Goal: Task Accomplishment & Management: Manage account settings

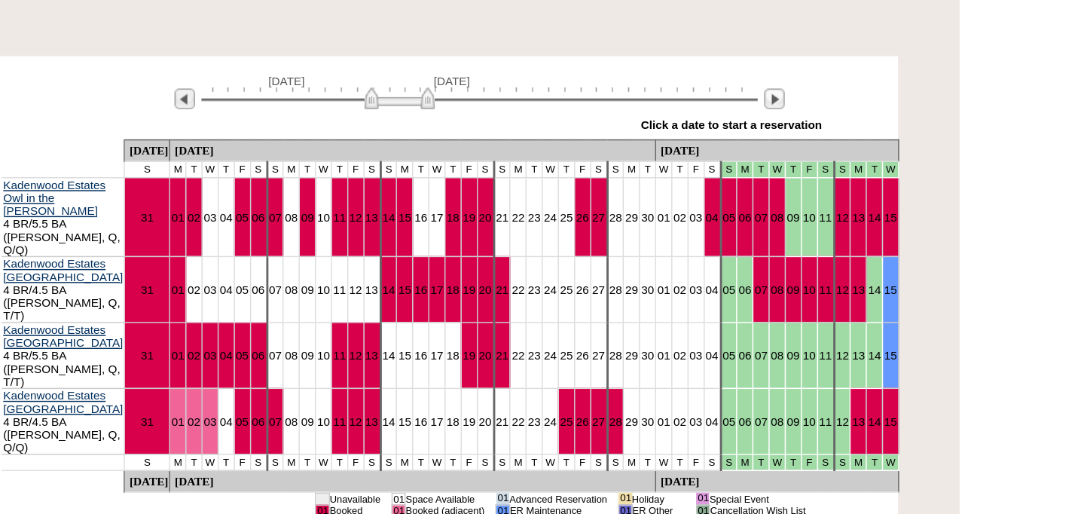
scroll to position [111, 0]
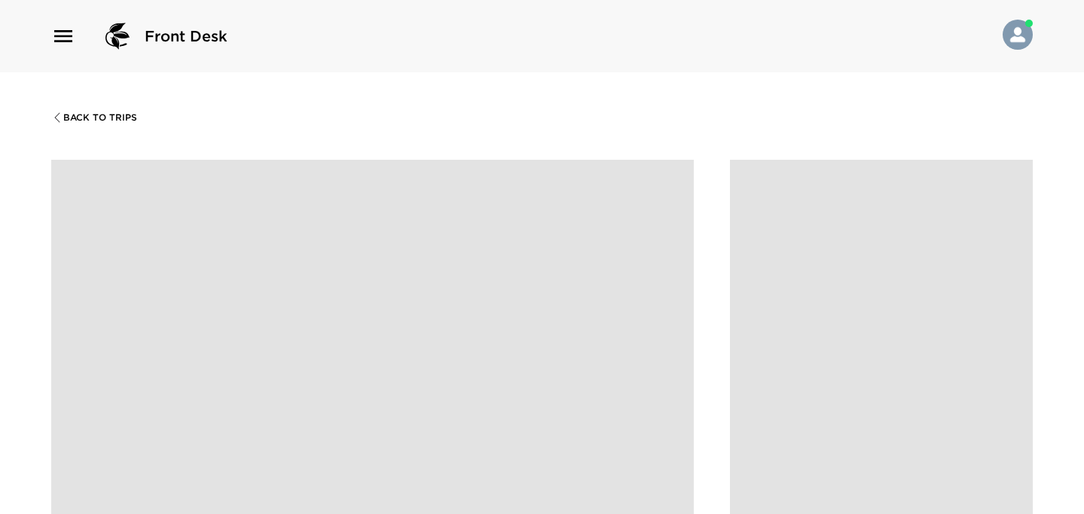
scroll to position [1611, 0]
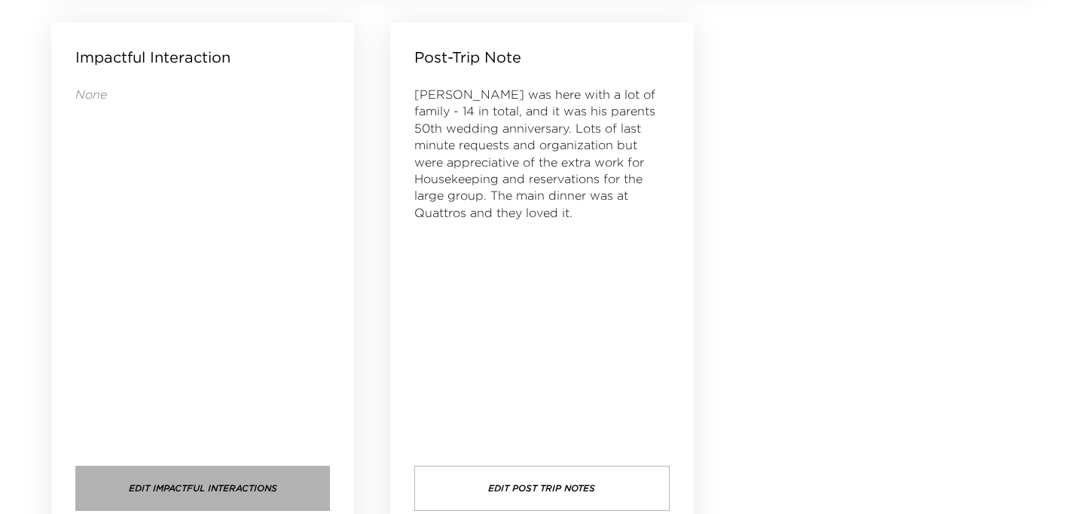
click at [228, 487] on button "Edit Impactful Interactions" at bounding box center [202, 488] width 255 height 45
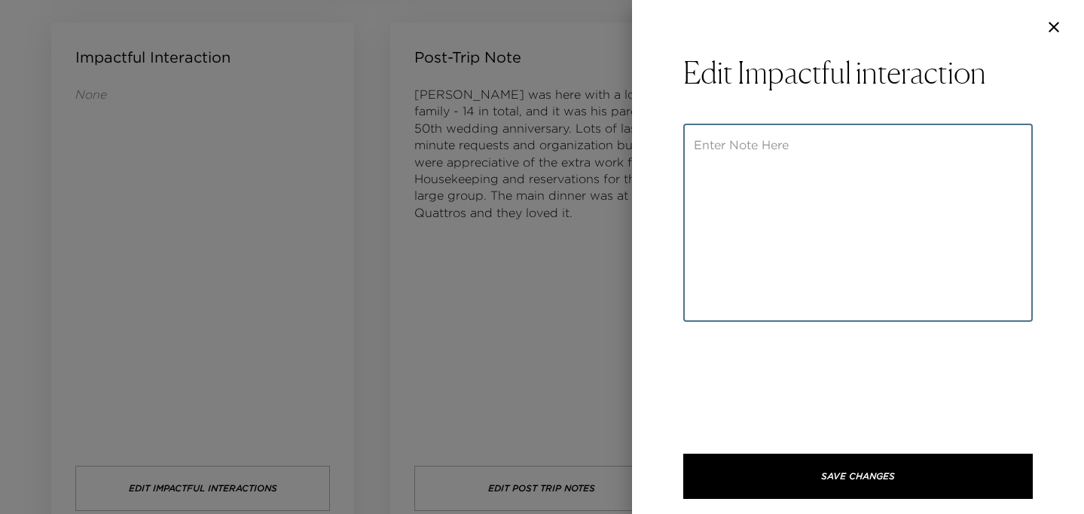
click at [722, 147] on textarea at bounding box center [858, 222] width 328 height 173
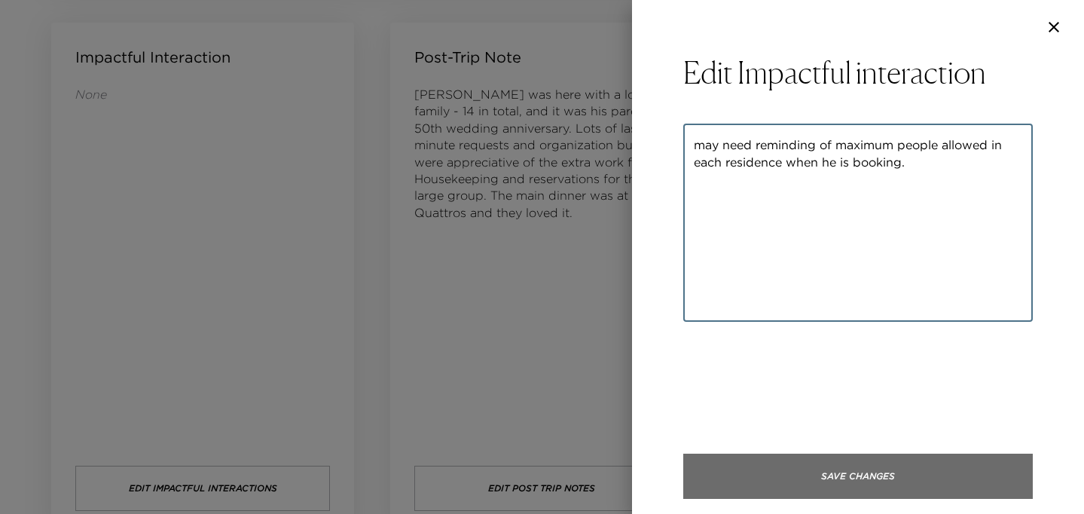
type textarea "may need reminding of maximum people allowed in each residence when he is booki…"
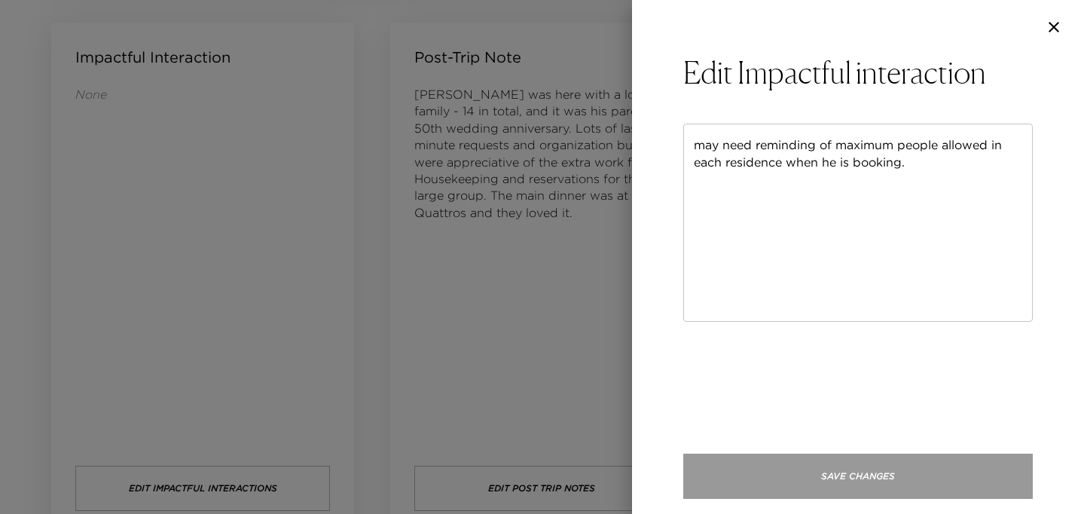
click at [851, 472] on button "Save Changes" at bounding box center [858, 476] width 350 height 45
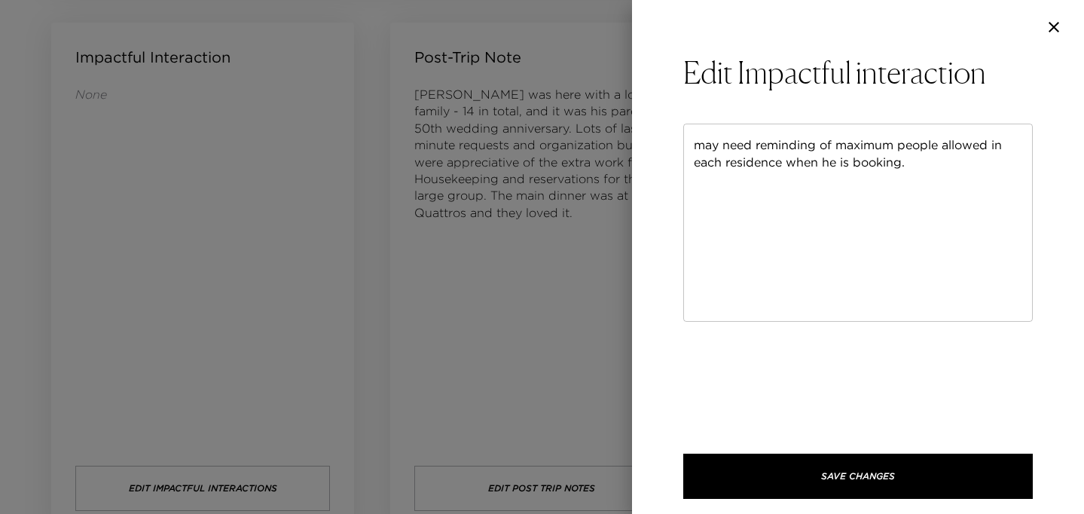
click at [1056, 26] on icon "button" at bounding box center [1054, 27] width 11 height 11
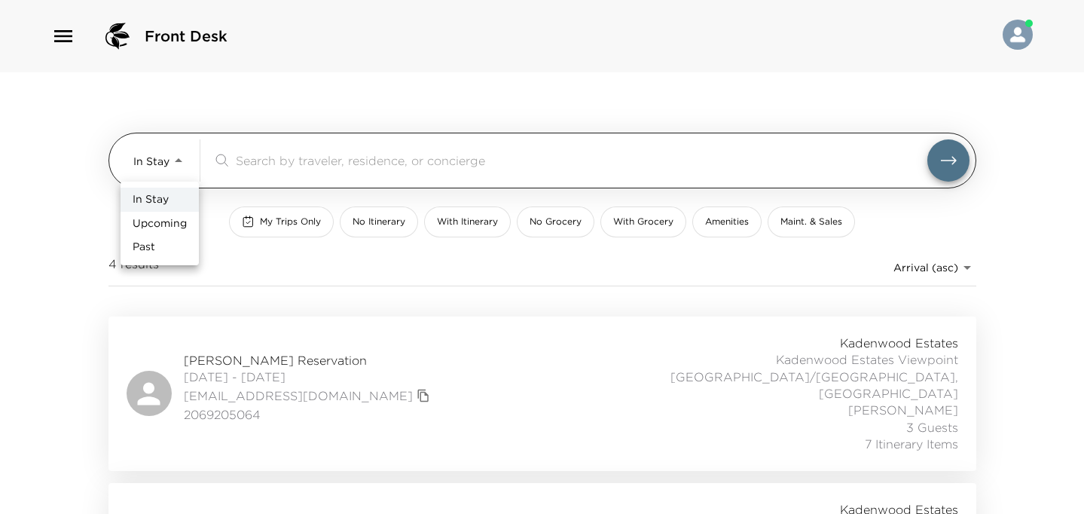
click at [179, 160] on body "Front Desk In Stay In-Stay ​ My Trips Only No Itinerary With Itinerary No Groce…" at bounding box center [542, 257] width 1084 height 514
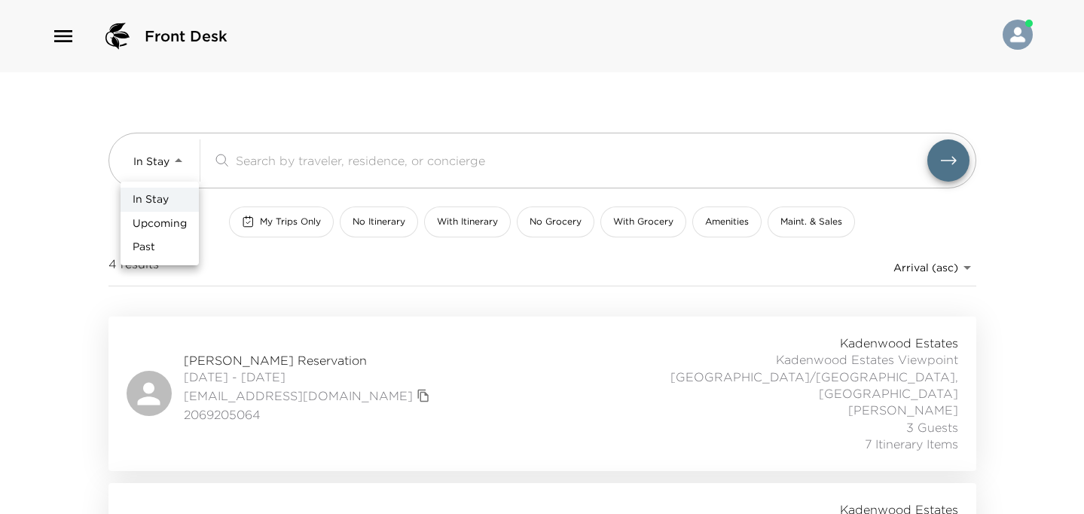
click at [158, 222] on span "Upcoming" at bounding box center [160, 223] width 54 height 15
type input "Upcoming"
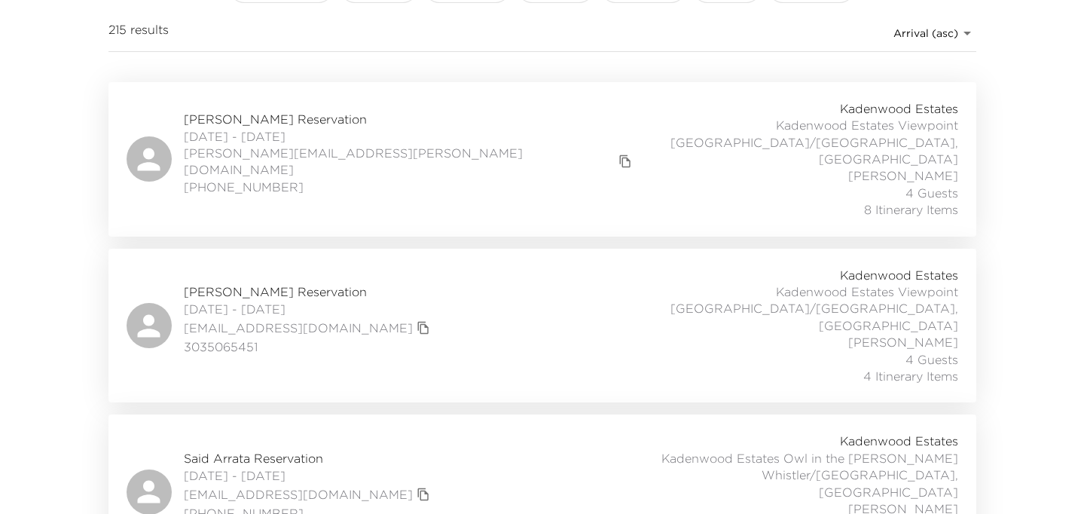
scroll to position [243, 0]
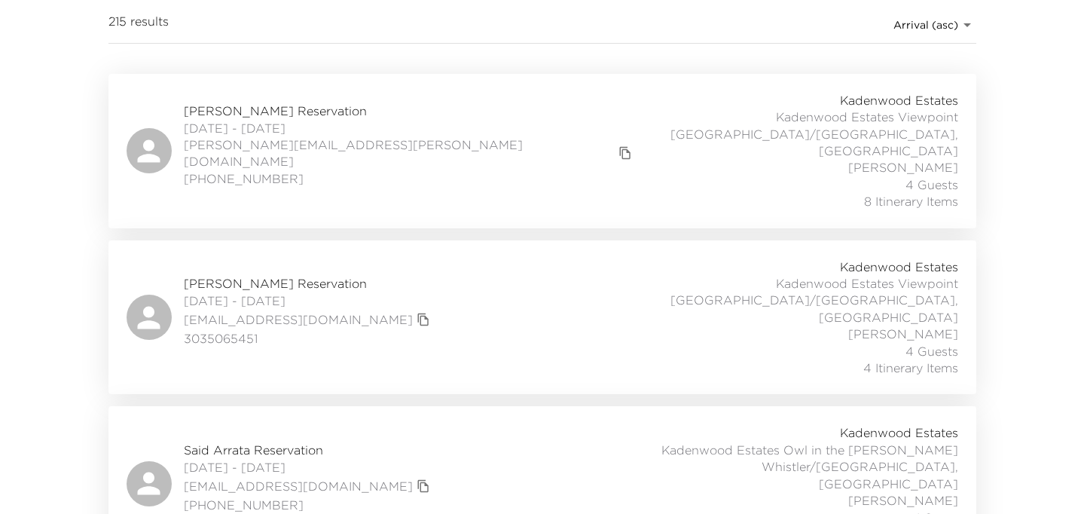
click at [275, 106] on span "Jim Caragher Reservation" at bounding box center [410, 110] width 453 height 17
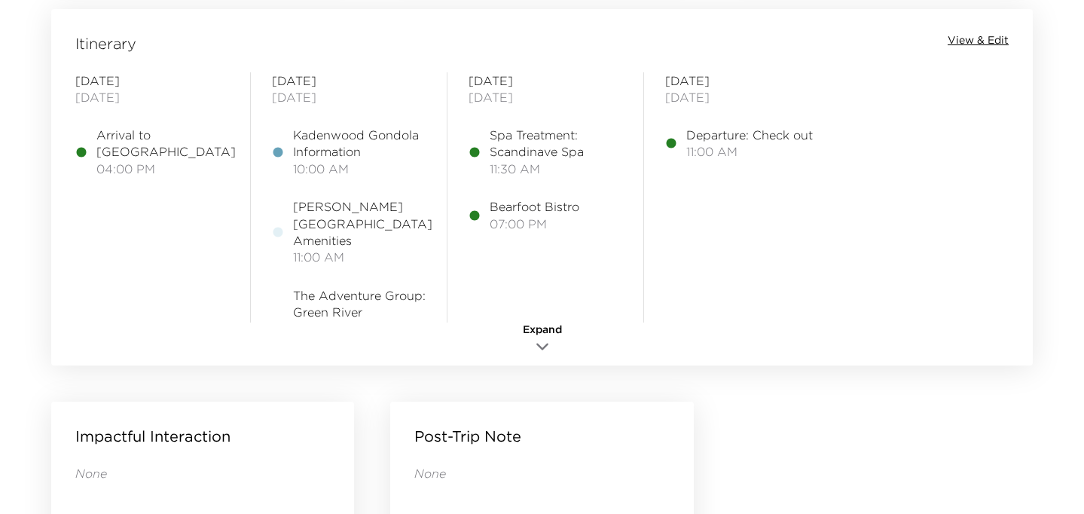
scroll to position [1249, 0]
click at [541, 343] on icon "button" at bounding box center [542, 345] width 18 height 18
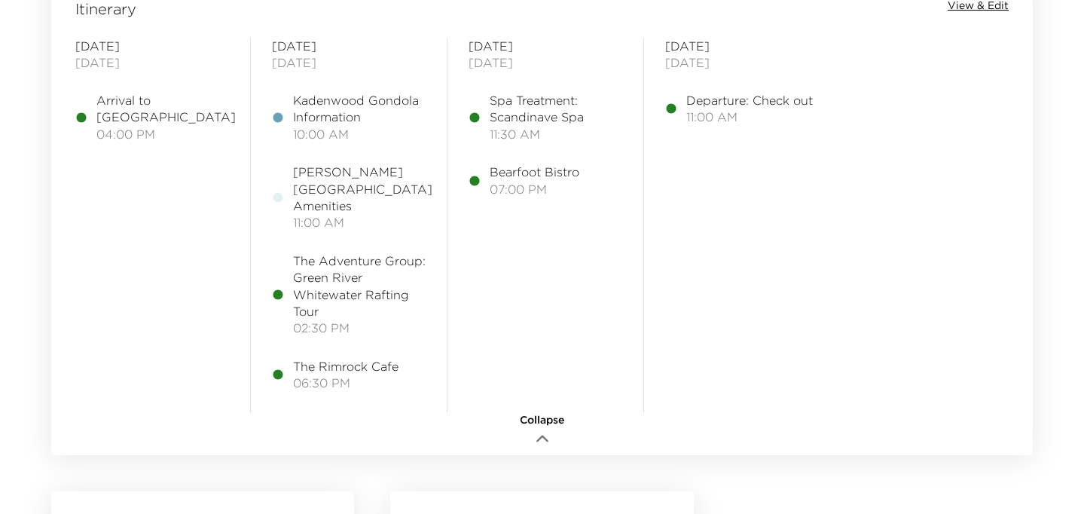
scroll to position [1285, 0]
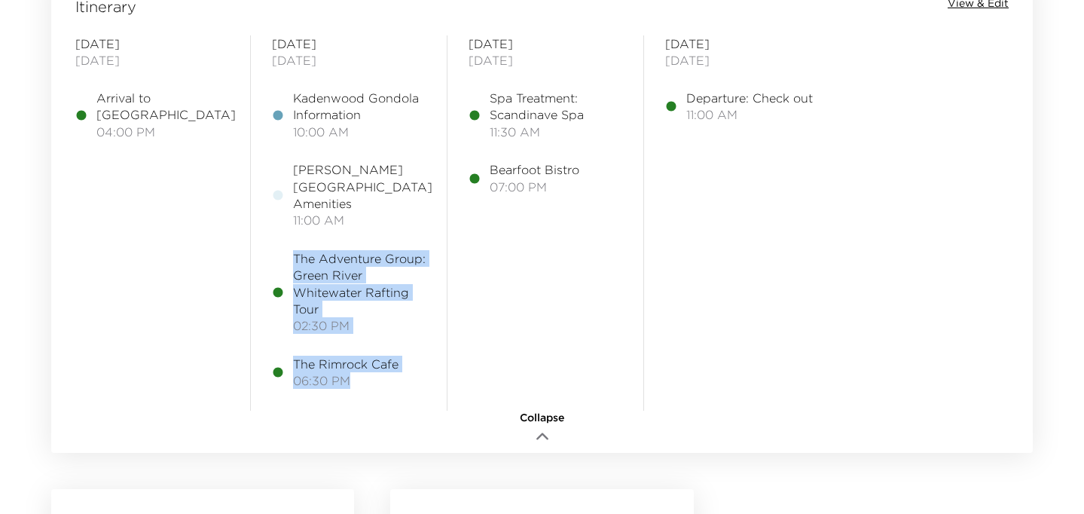
drag, startPoint x: 295, startPoint y: 239, endPoint x: 301, endPoint y: 377, distance: 138.0
click at [301, 377] on div "Tuesday September 02, 2025 Kadenwood Gondola Information 10:00 AM Nita Lake Lod…" at bounding box center [349, 222] width 154 height 375
copy div "The Adventure Group: Green River Whitewater Rafting Tour 02:30 PM The Rimrock C…"
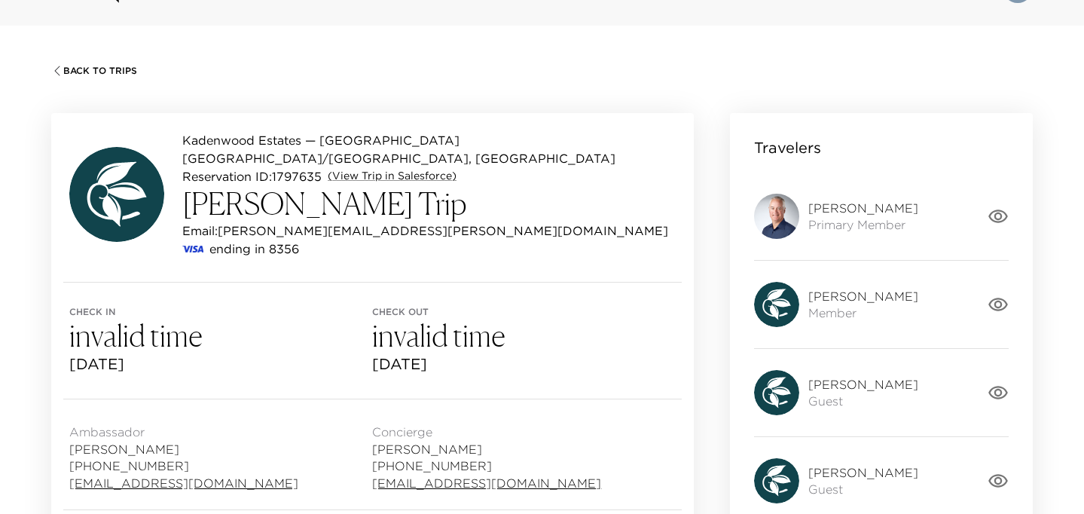
scroll to position [0, 0]
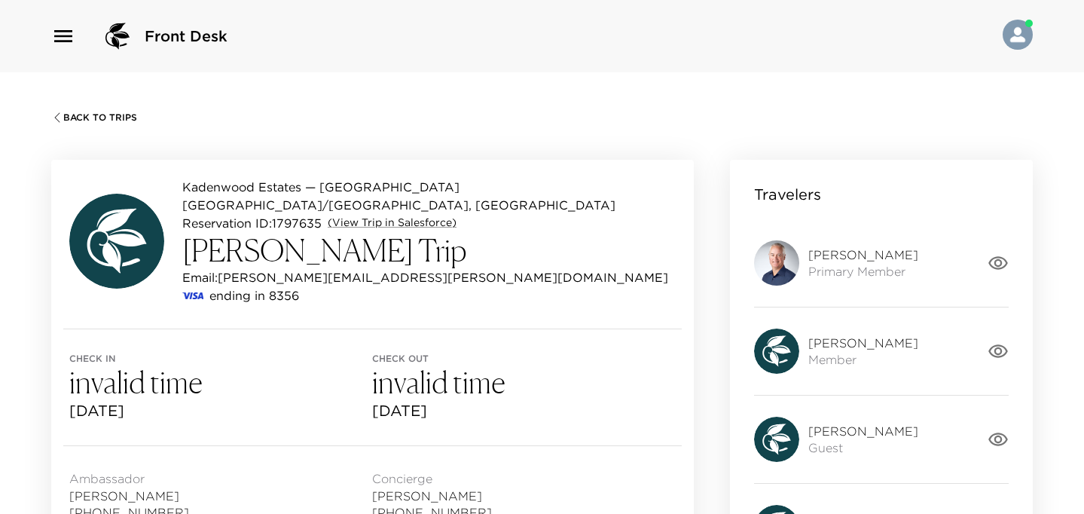
click at [57, 114] on icon "button" at bounding box center [56, 117] width 5 height 10
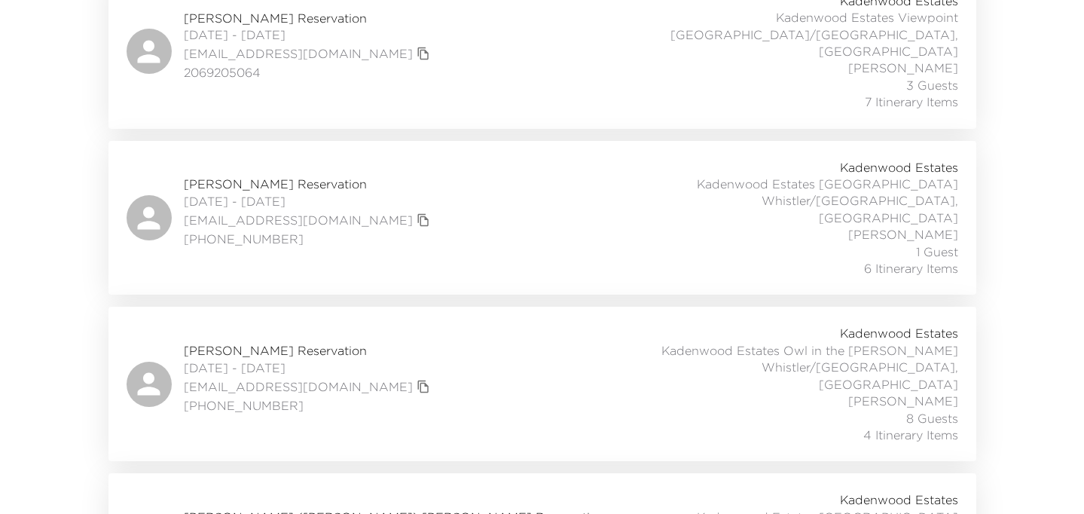
scroll to position [388, 0]
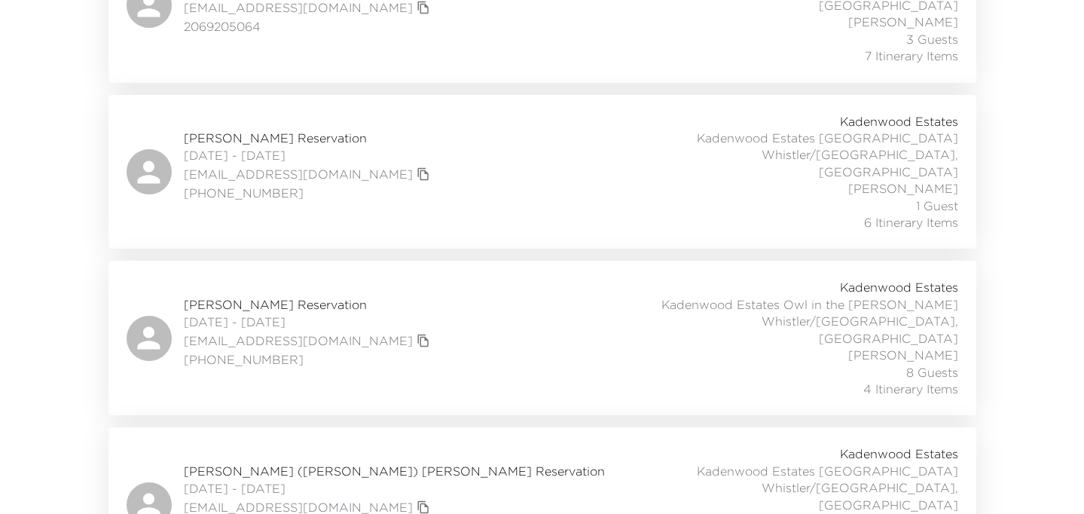
click at [289, 463] on span "Robert (Bob) Britton Reservation" at bounding box center [394, 471] width 421 height 17
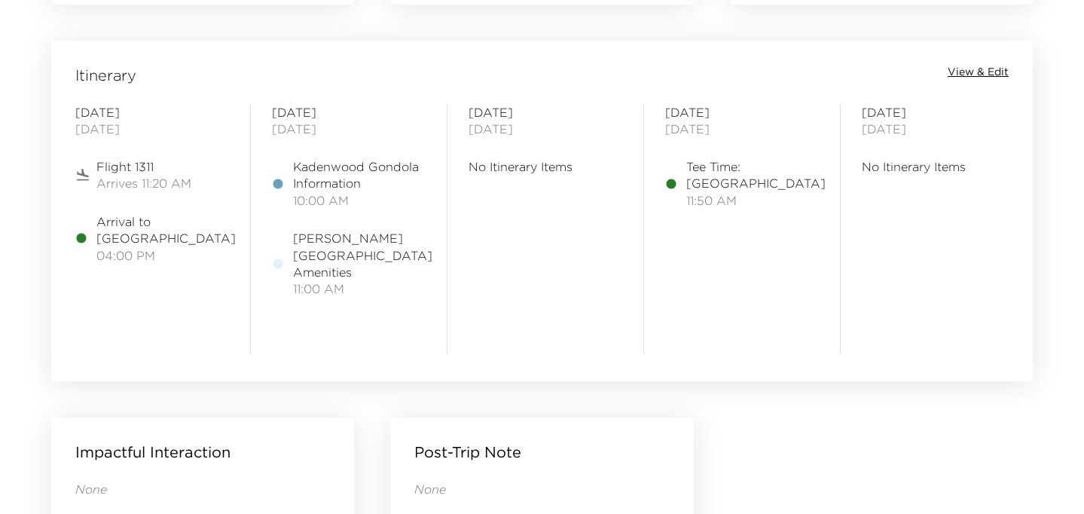
scroll to position [1214, 0]
